Goal: Information Seeking & Learning: Learn about a topic

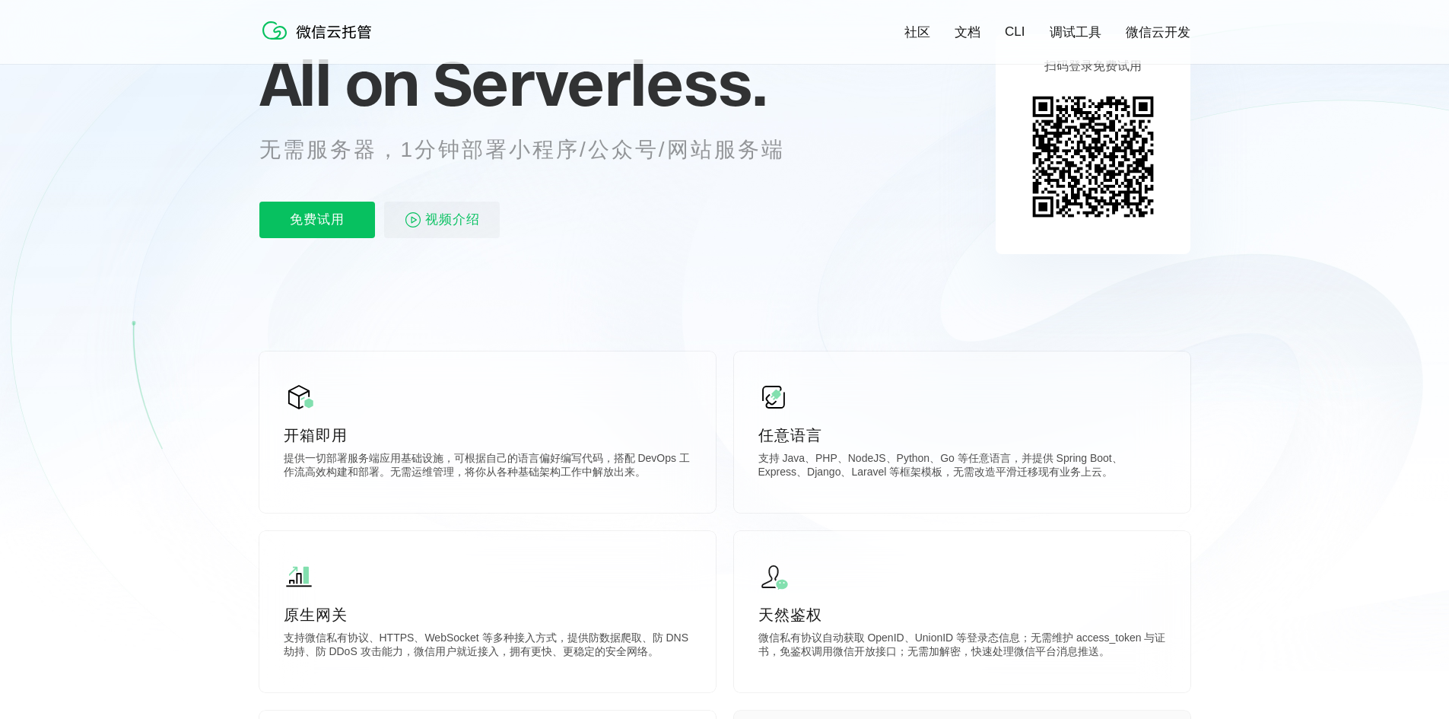
scroll to position [76, 0]
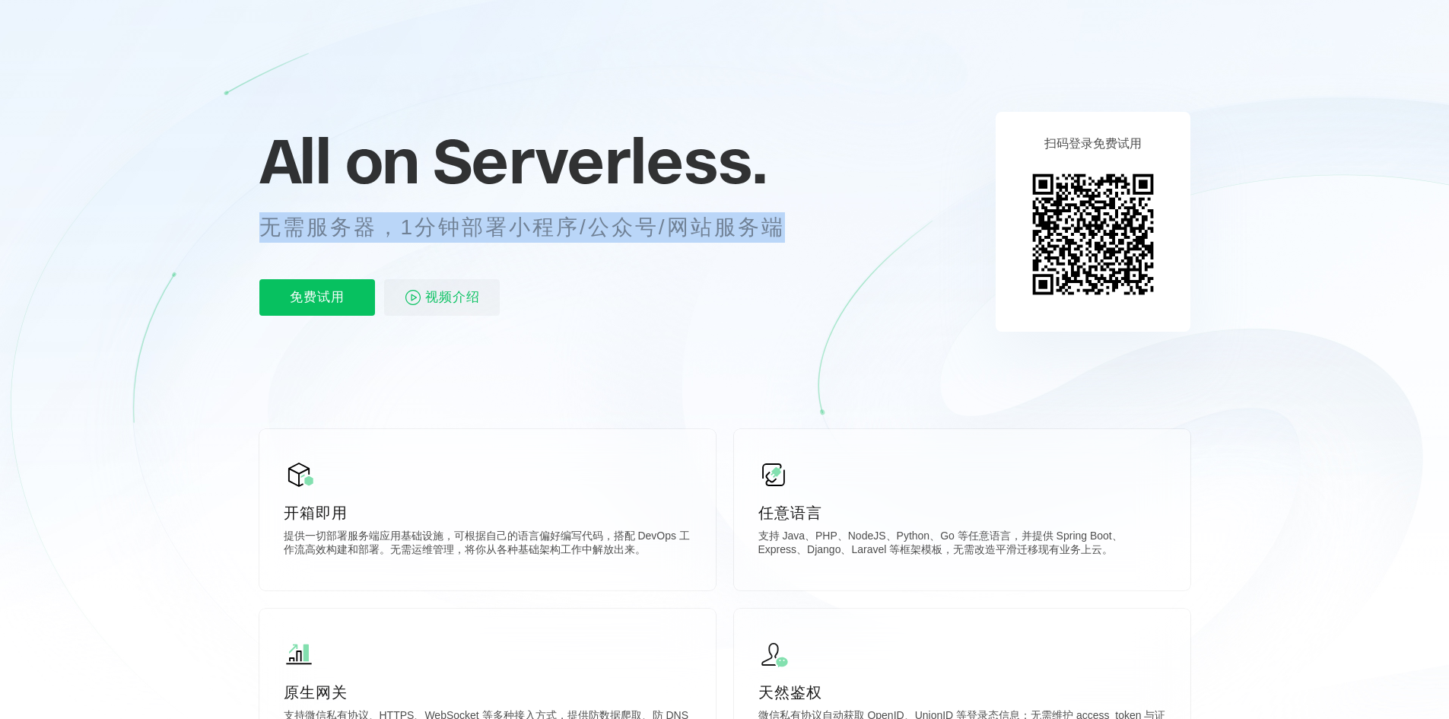
drag, startPoint x: 259, startPoint y: 230, endPoint x: 803, endPoint y: 230, distance: 543.9
click at [803, 230] on p "无需服务器，1分钟部署小程序/公众号/网站服务端" at bounding box center [536, 227] width 554 height 30
click at [815, 224] on div "All on Serverless. 无需服务器，1分钟部署小程序/公众号/网站服务端 免费试用 视频介绍" at bounding box center [540, 221] width 563 height 221
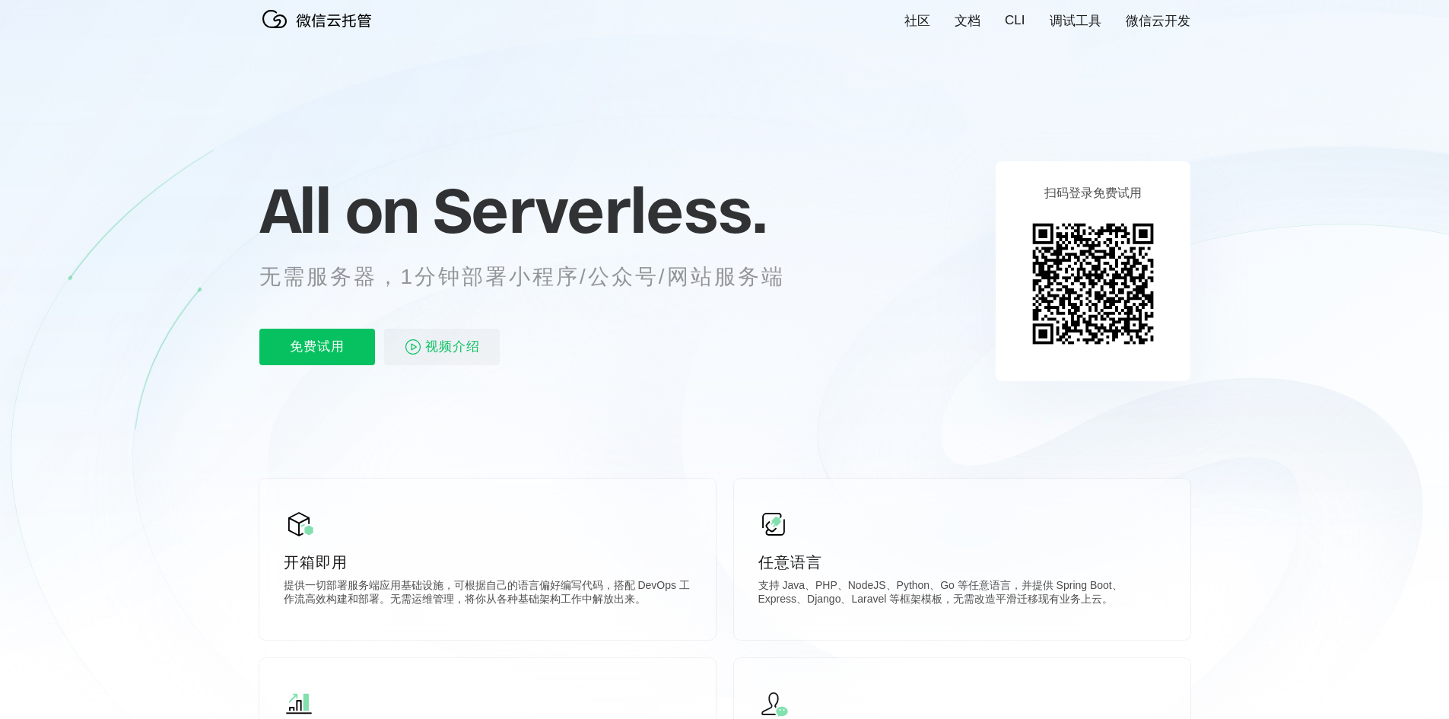
scroll to position [0, 0]
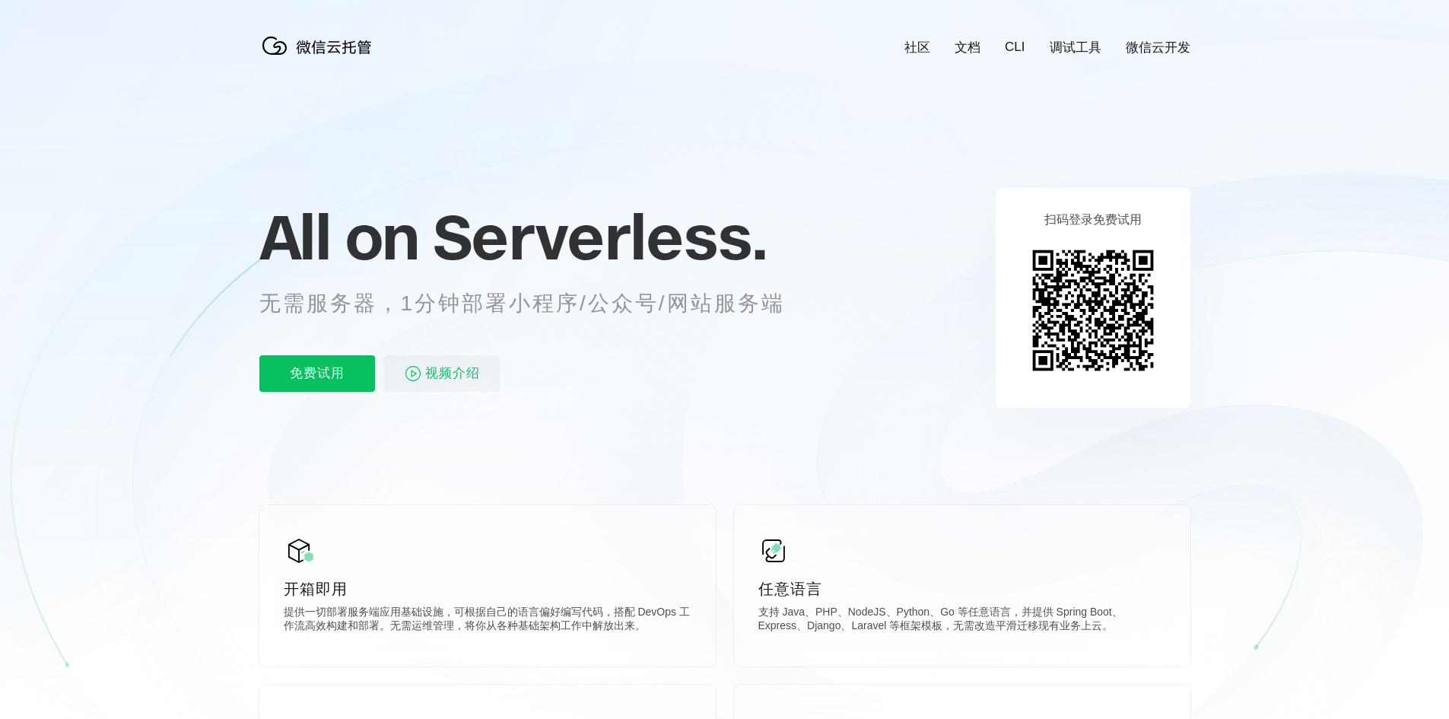
click at [1092, 290] on img at bounding box center [1093, 310] width 138 height 138
click at [479, 161] on icon at bounding box center [725, 411] width 1461 height 822
click at [536, 293] on p "无需服务器，1分钟部署小程序/公众号/网站服务端" at bounding box center [536, 303] width 554 height 30
click at [651, 56] on icon at bounding box center [725, 411] width 1461 height 822
